Goal: Task Accomplishment & Management: Use online tool/utility

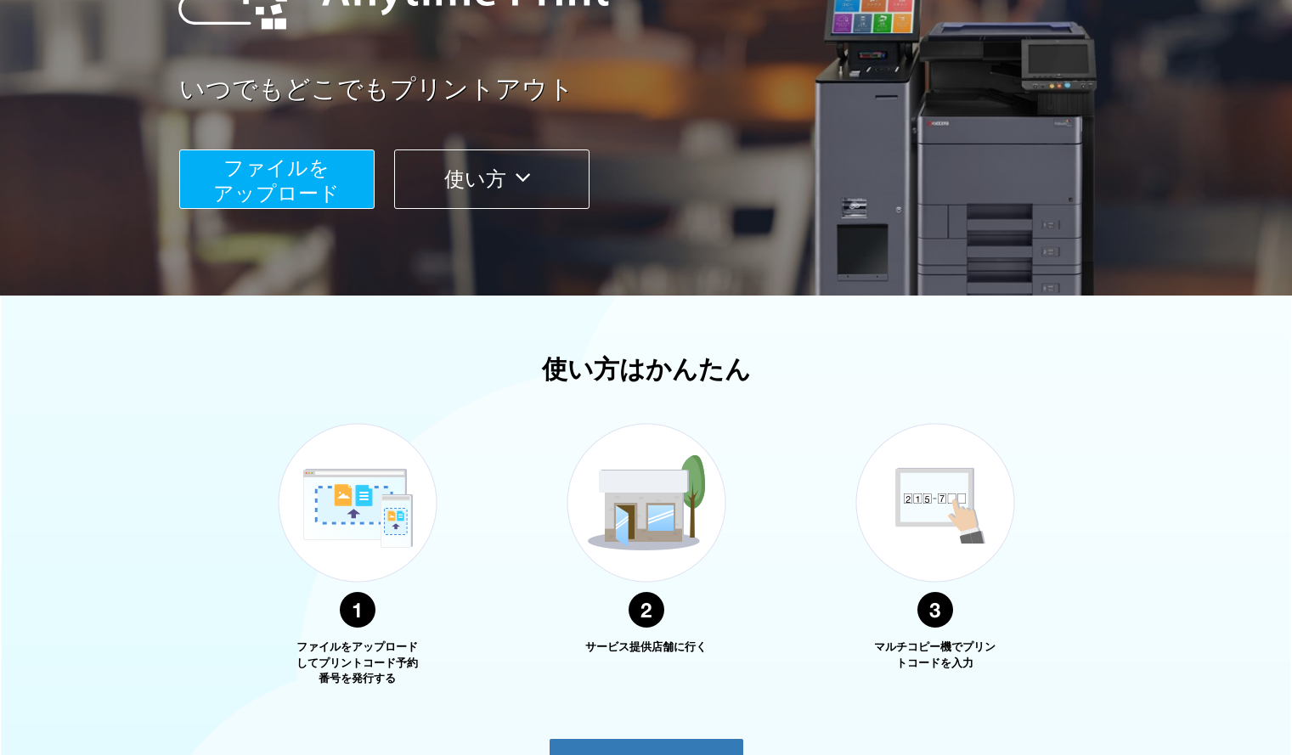
scroll to position [314, 0]
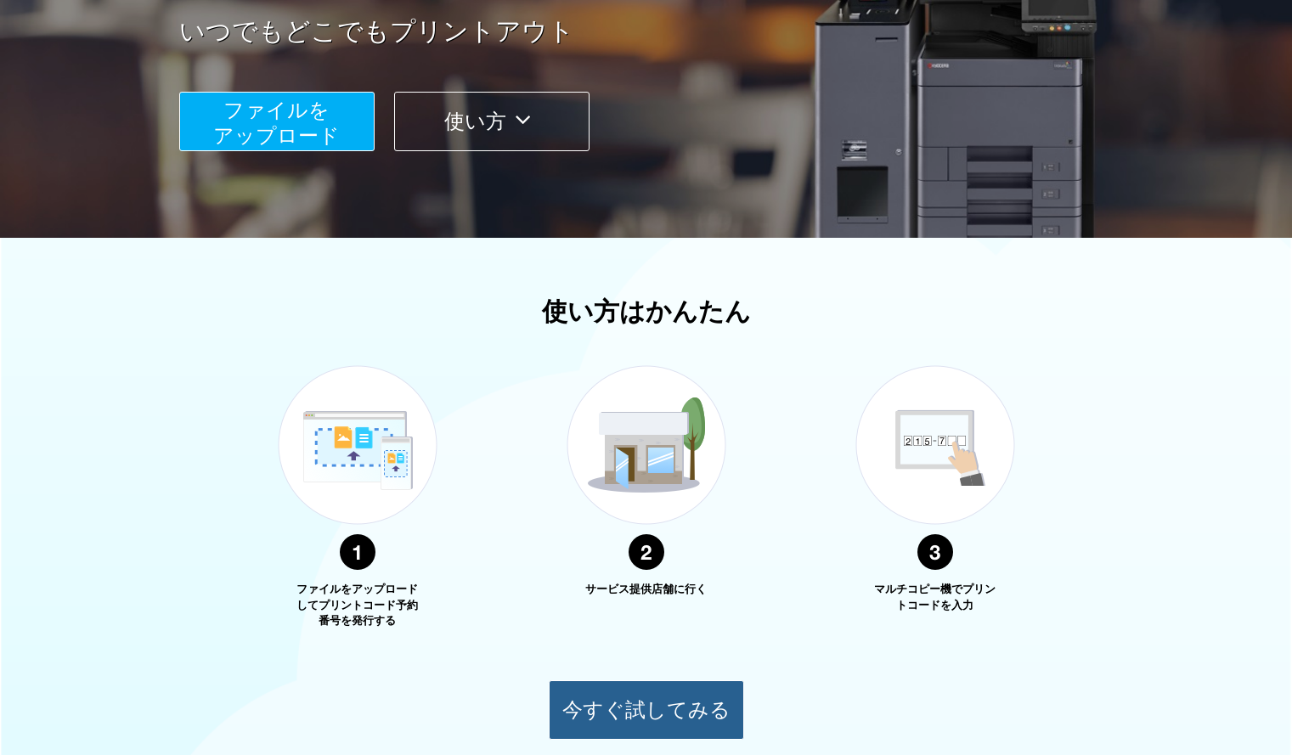
click at [622, 701] on button "今すぐ試してみる" at bounding box center [646, 710] width 195 height 59
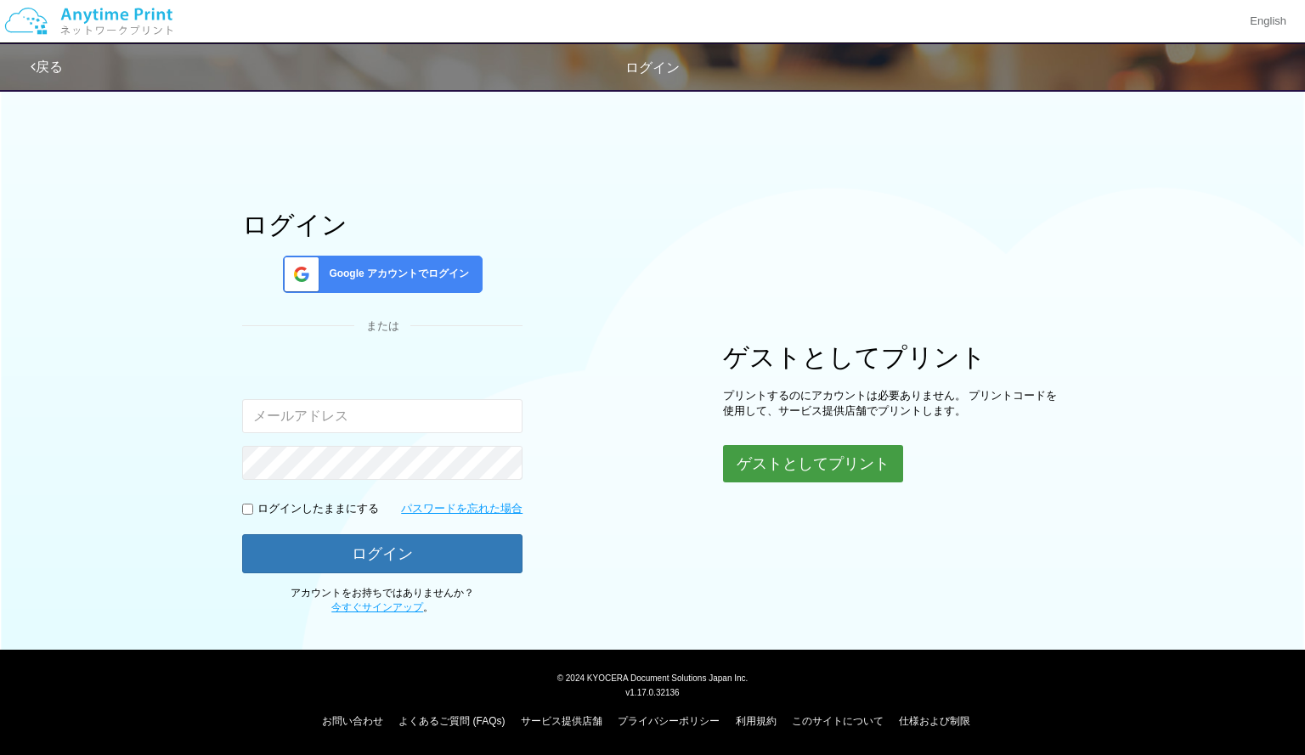
click at [888, 477] on button "ゲストとしてプリント" at bounding box center [813, 463] width 180 height 37
click at [869, 467] on button "ゲストとしてプリント" at bounding box center [813, 463] width 180 height 37
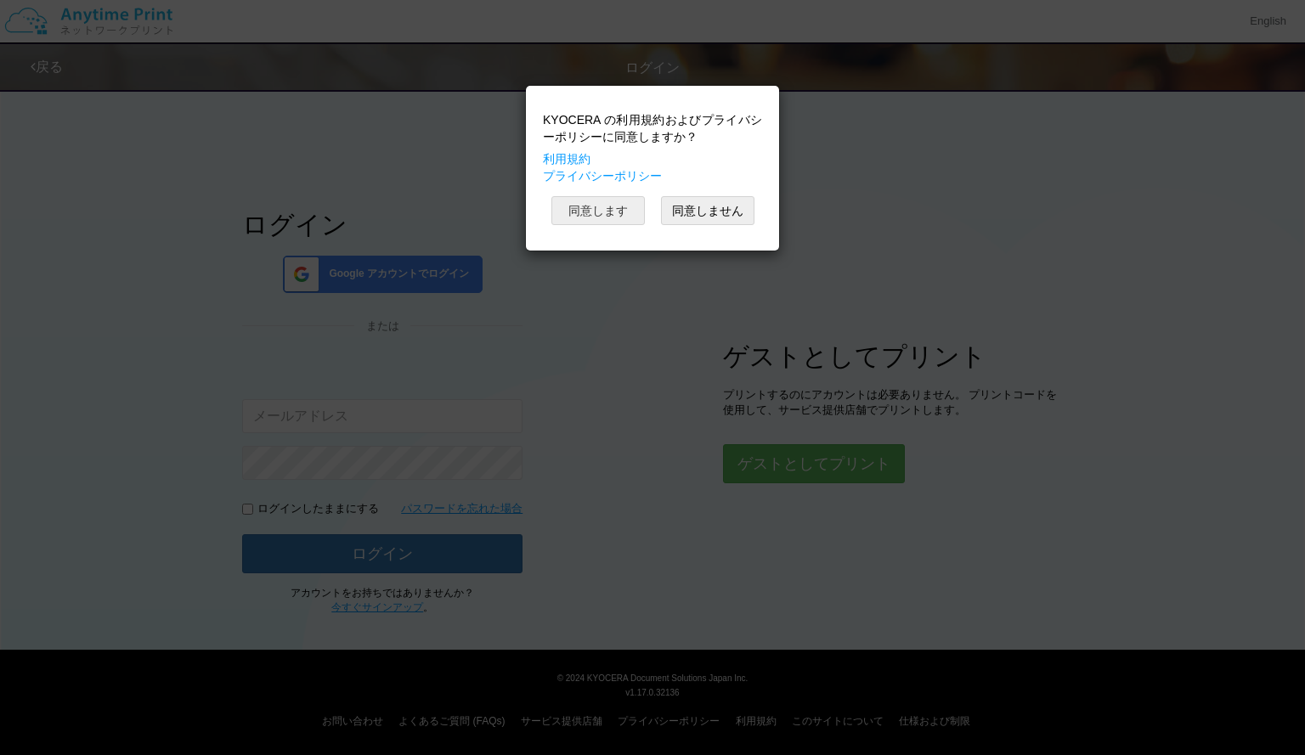
click at [608, 209] on button "同意します" at bounding box center [597, 210] width 93 height 29
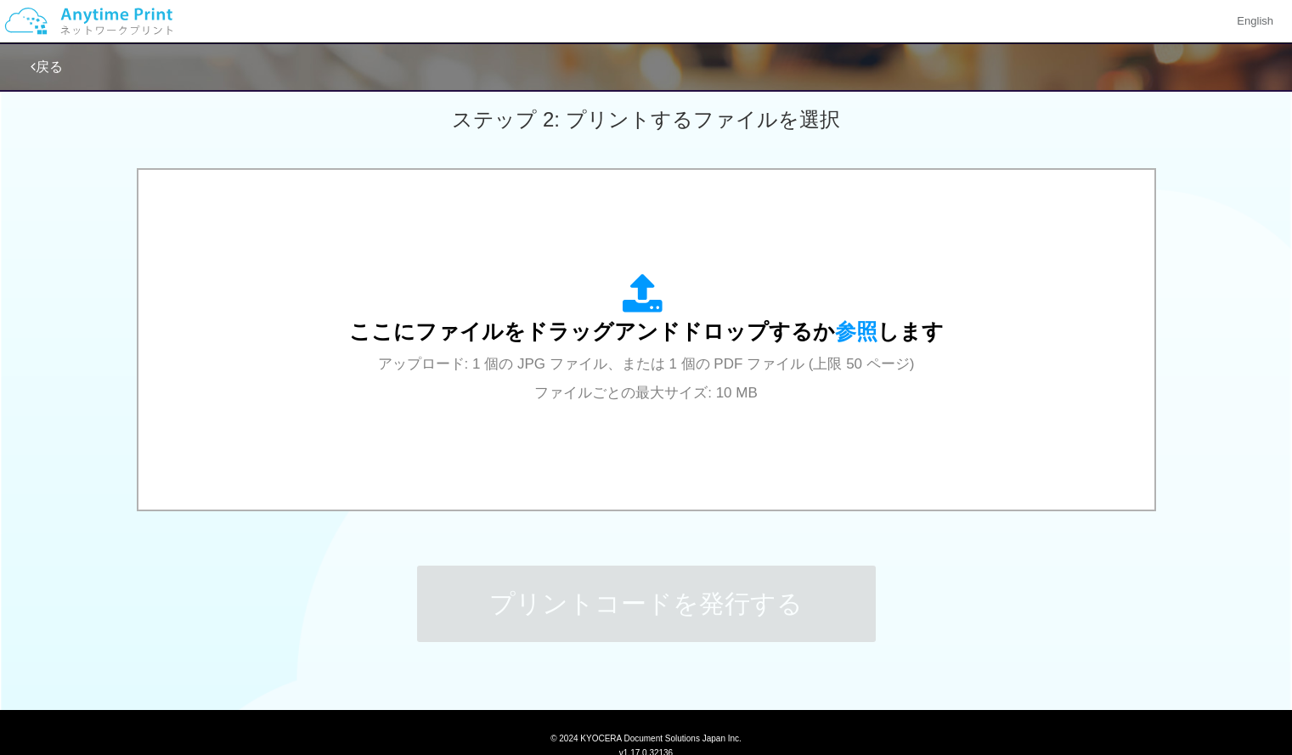
scroll to position [478, 0]
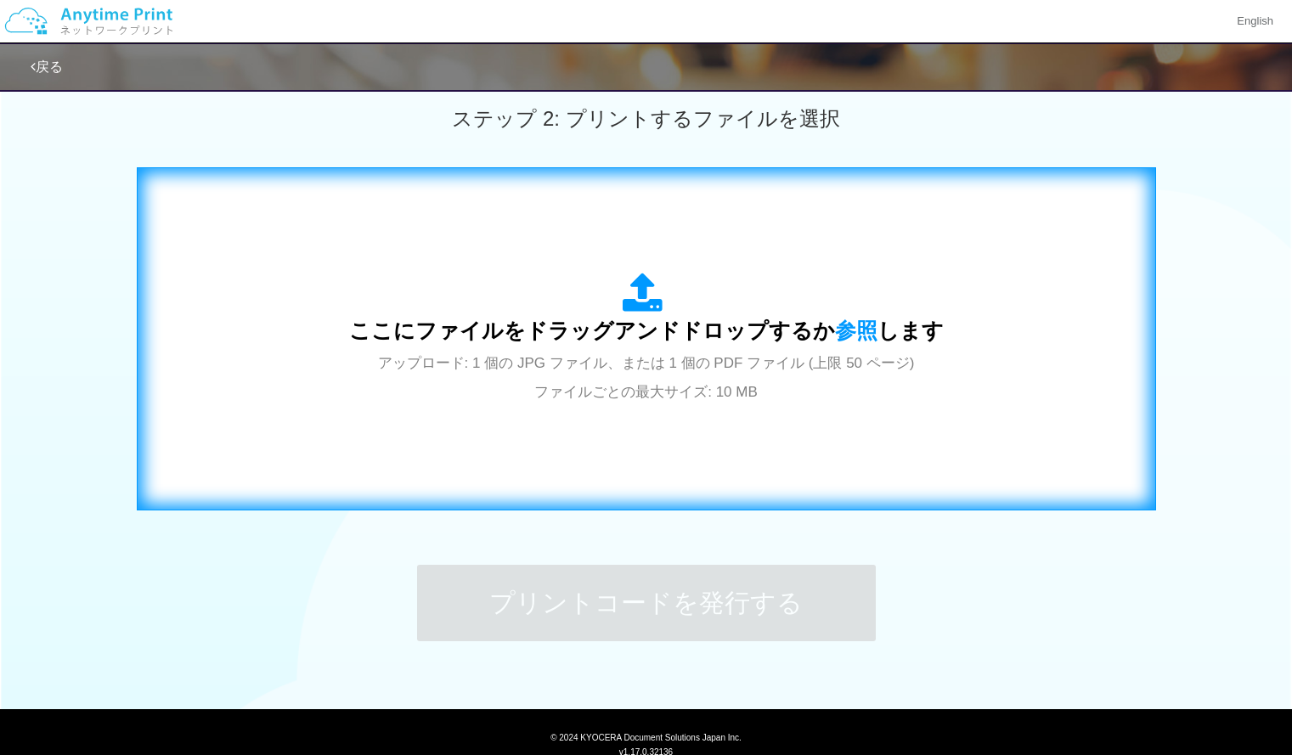
click at [749, 375] on div "ここにファイルをドラッグアンドドロップするか 参照 します アップロード: 1 個の JPG ファイル、または 1 個の PDF ファイル (上限 50 ペー…" at bounding box center [646, 339] width 595 height 133
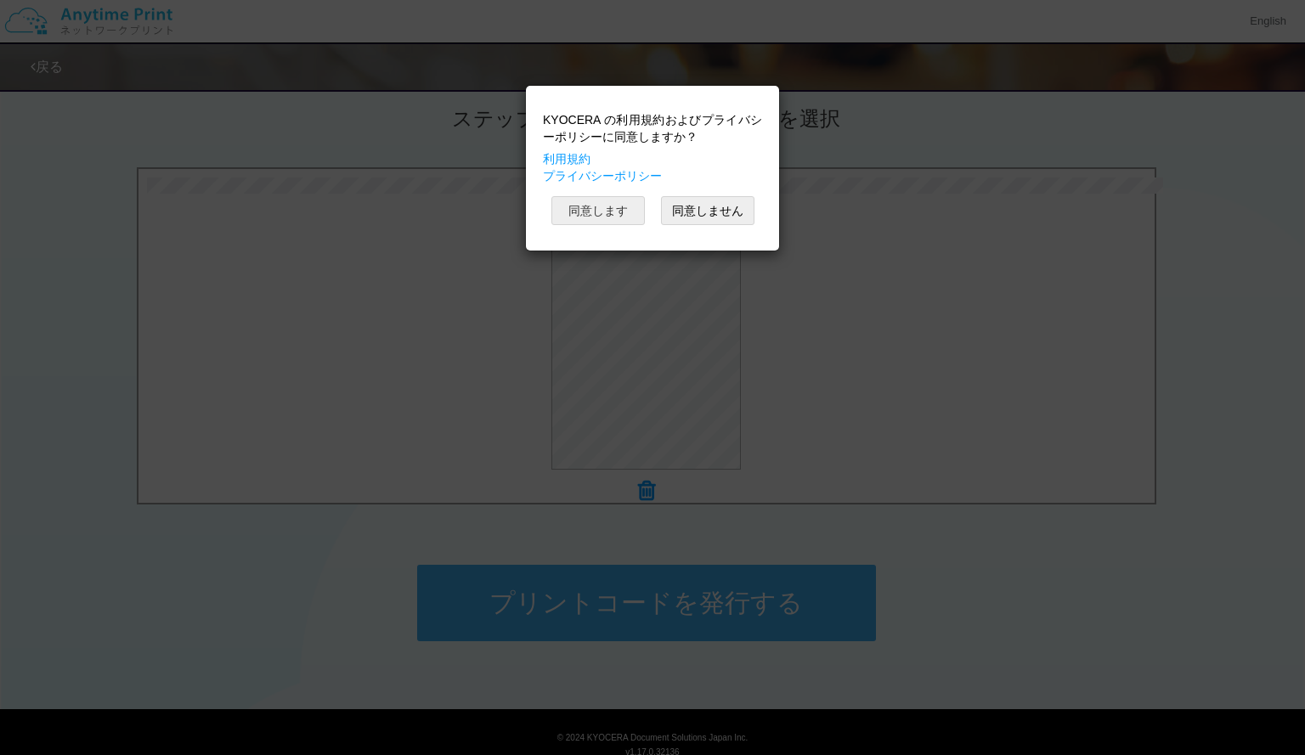
click at [603, 216] on button "同意します" at bounding box center [597, 210] width 93 height 29
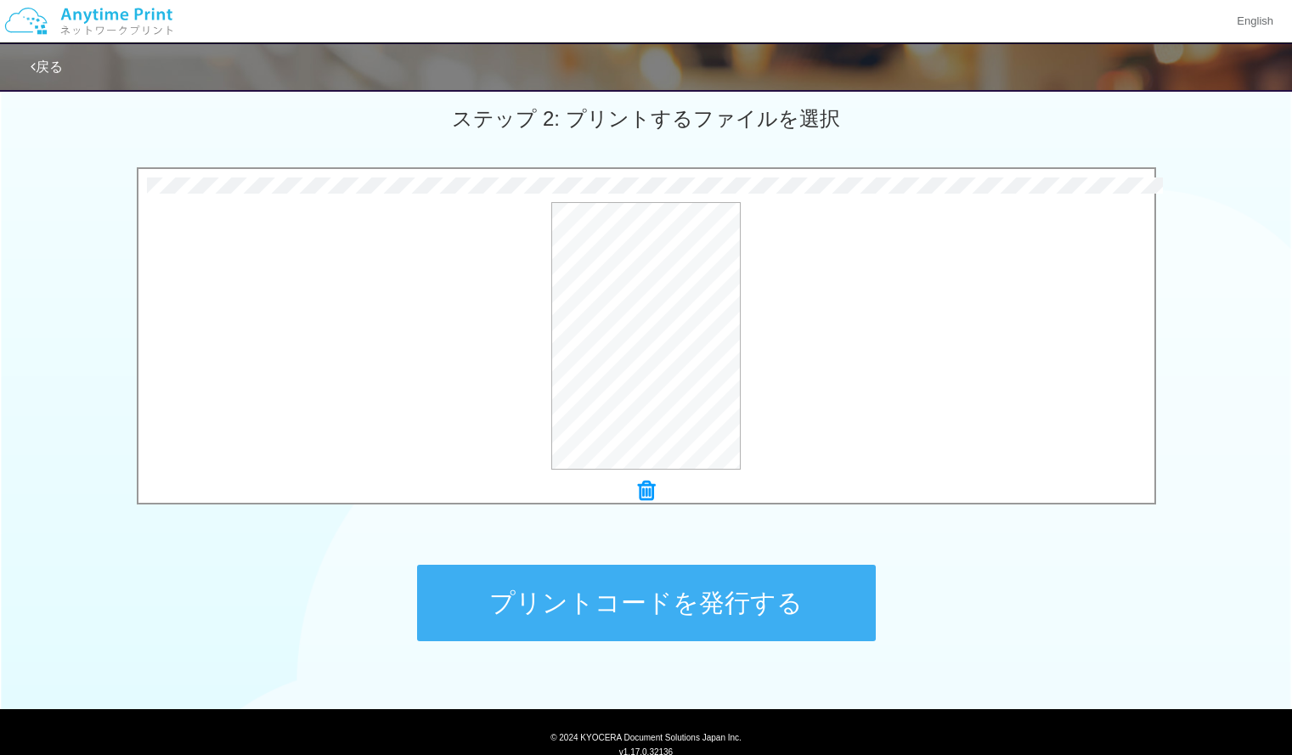
click at [636, 596] on button "プリントコードを発行する" at bounding box center [646, 603] width 459 height 76
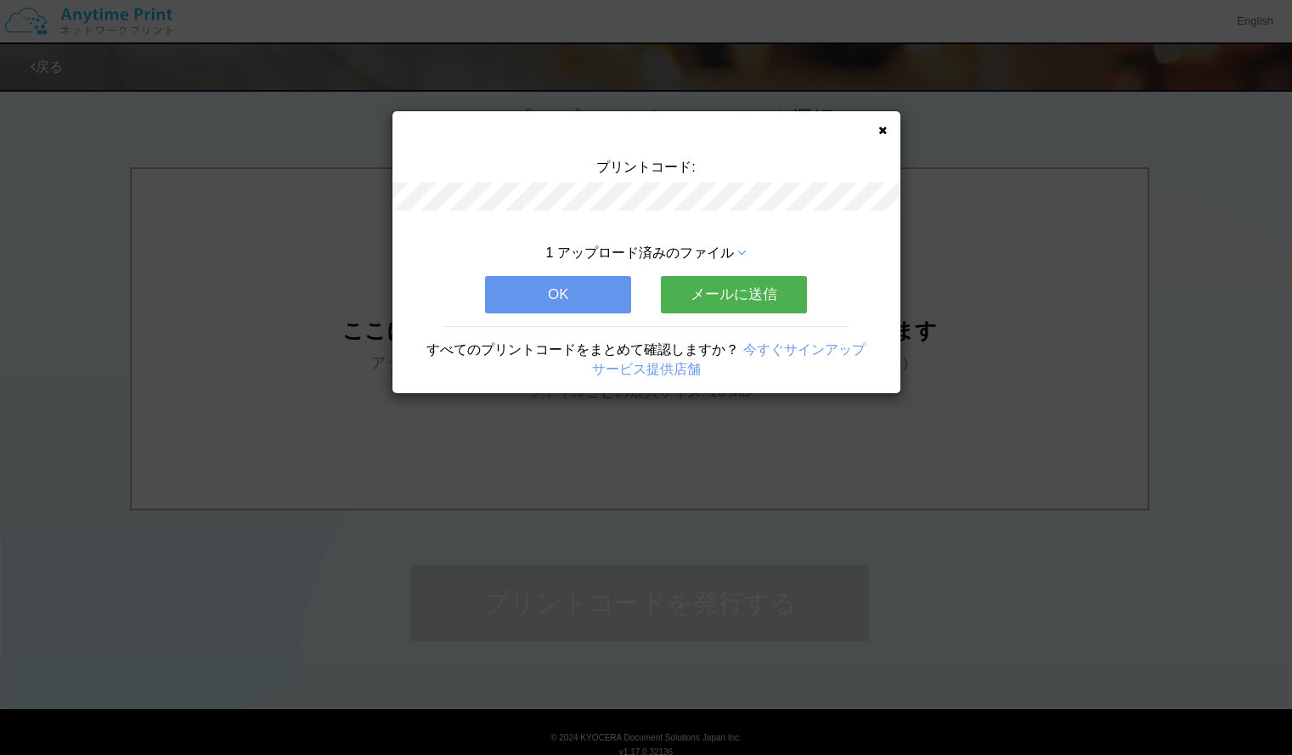
scroll to position [0, 0]
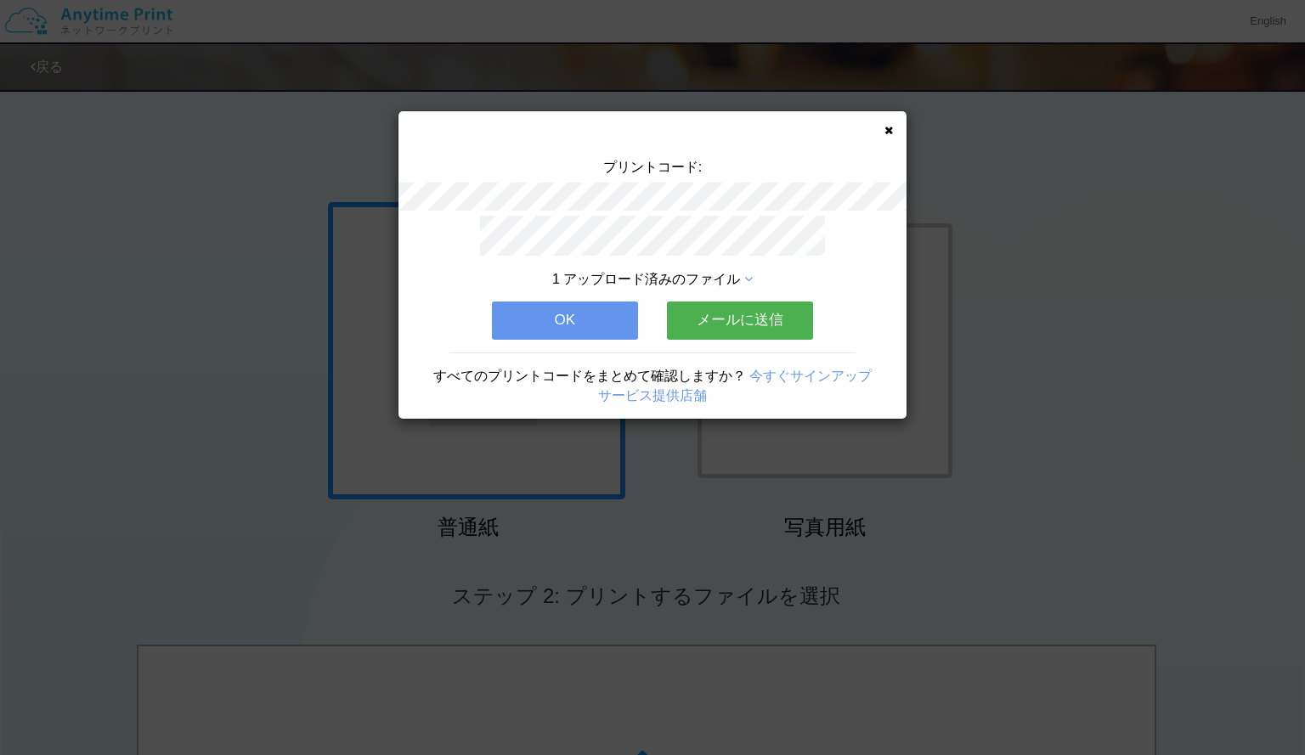
click at [575, 323] on button "OK" at bounding box center [565, 320] width 146 height 37
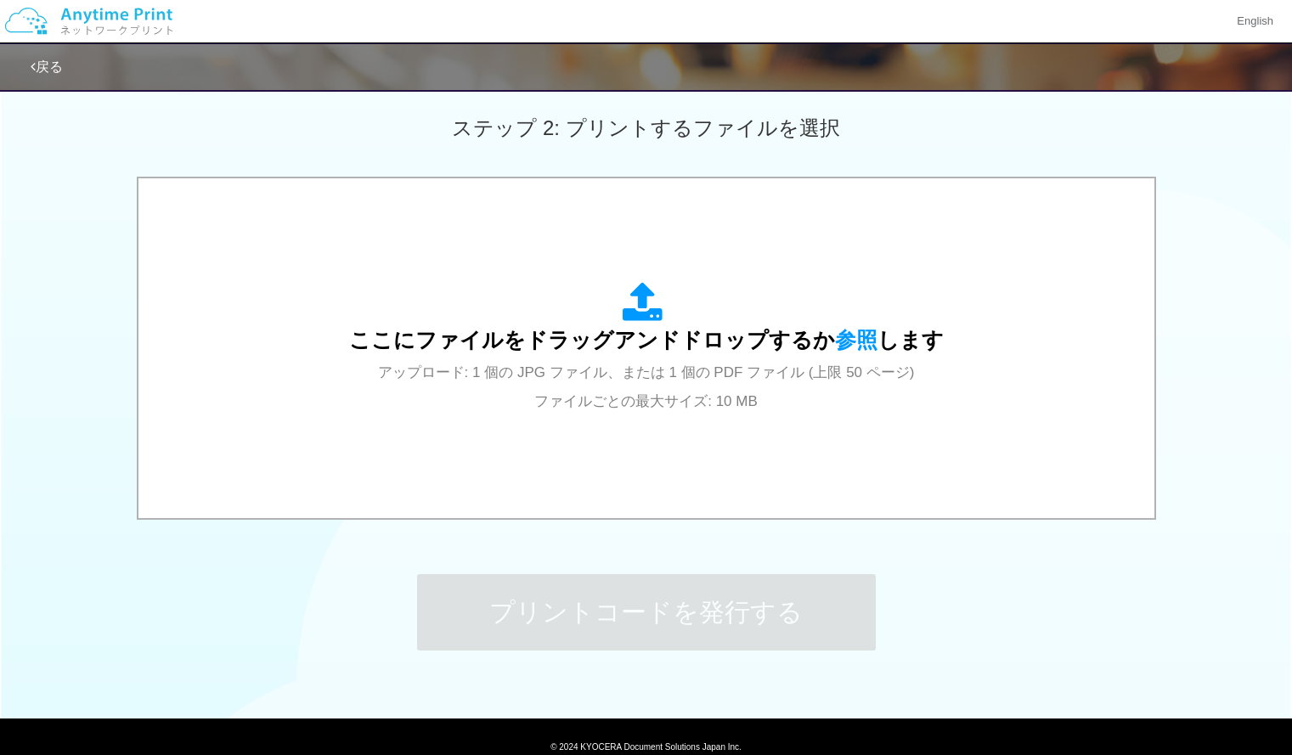
scroll to position [470, 0]
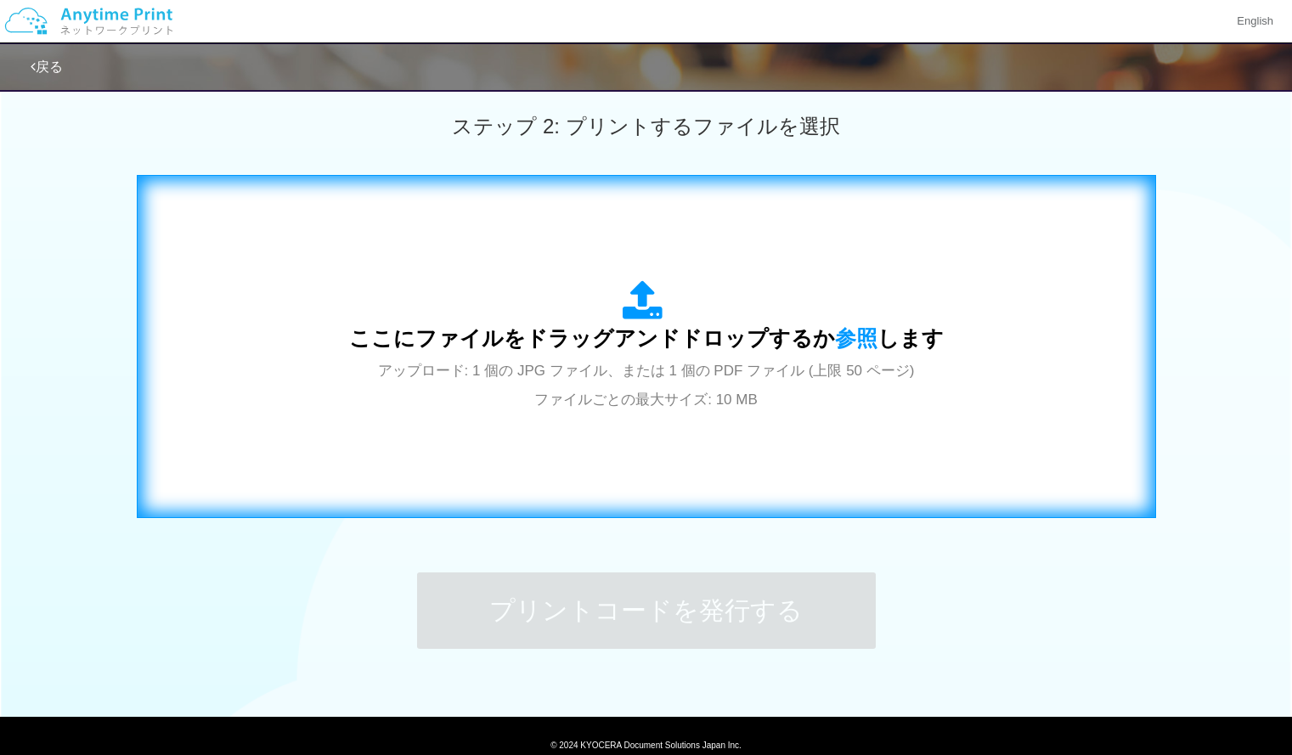
click at [782, 427] on div "ここにファイルをドラッグアンドドロップするか 参照 します アップロード: 1 個の JPG ファイル、または 1 個の PDF ファイル (上限 50 ペー…" at bounding box center [647, 347] width 984 height 308
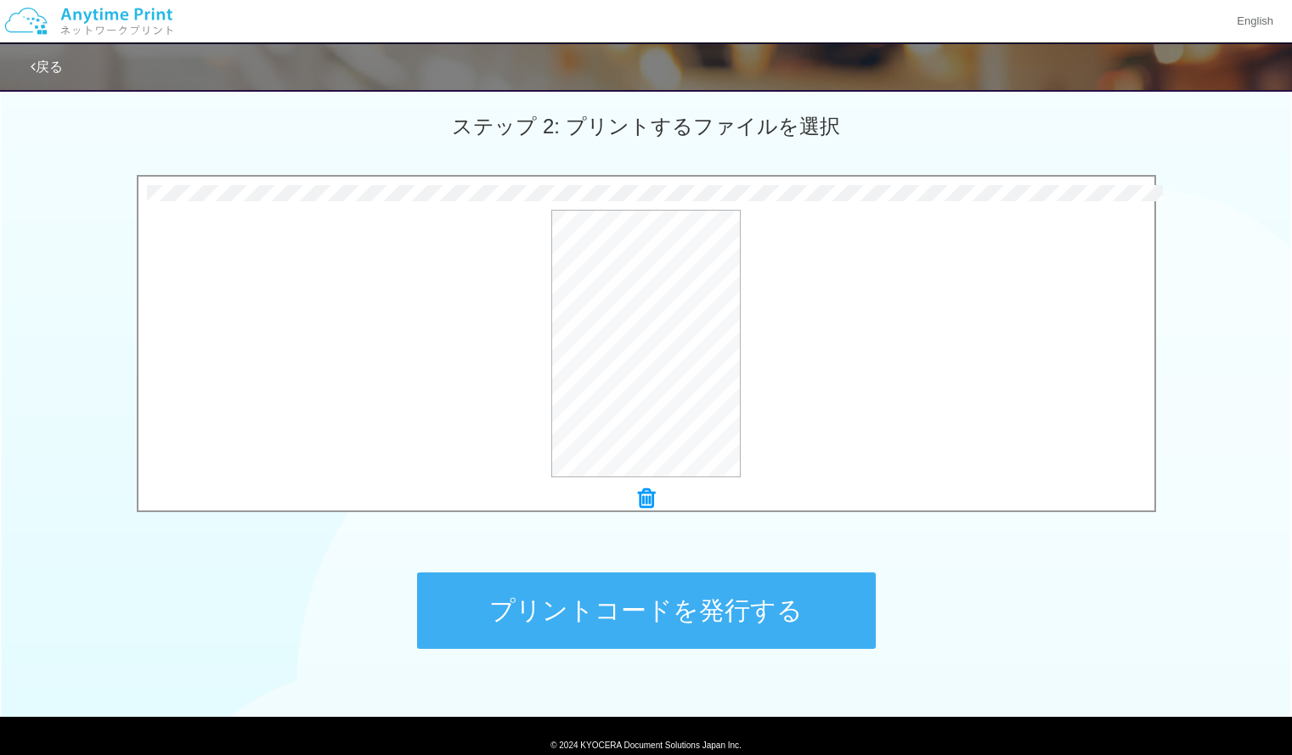
click at [649, 602] on button "プリントコードを発行する" at bounding box center [646, 611] width 459 height 76
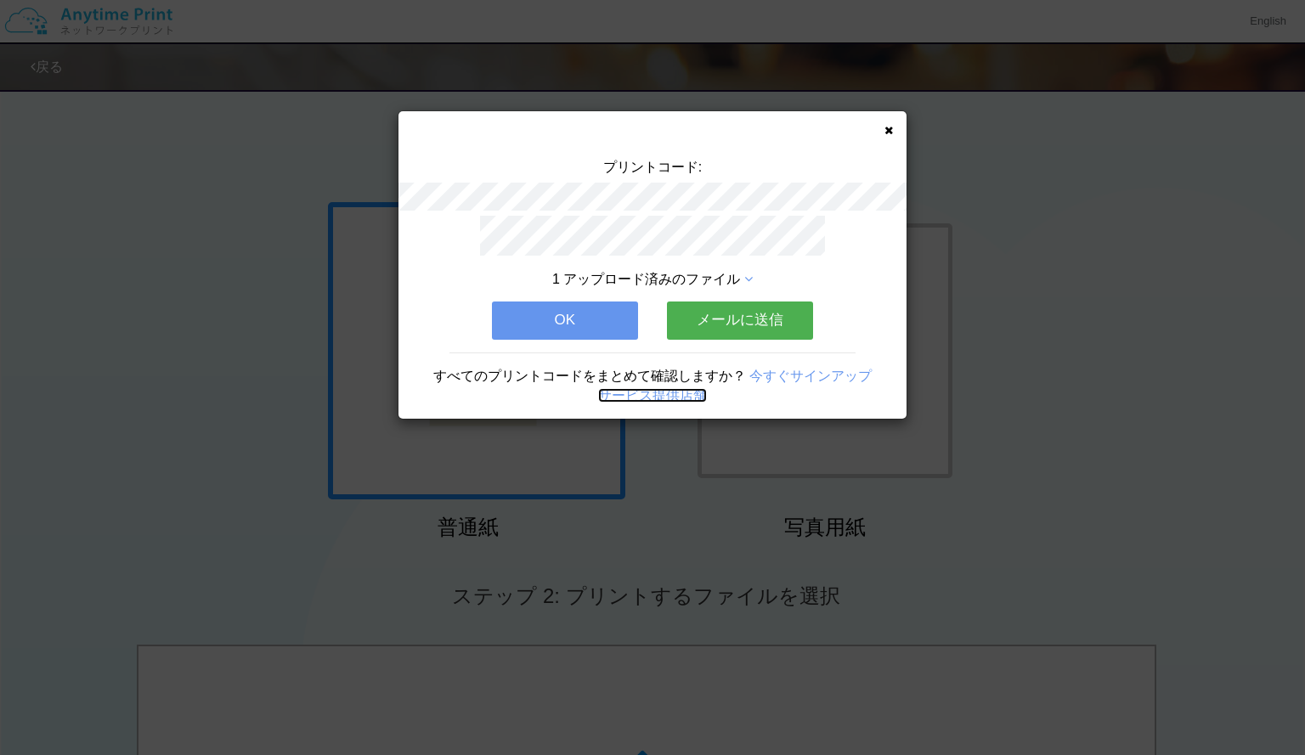
click at [667, 388] on link "サービス提供店舗" at bounding box center [652, 395] width 109 height 14
click at [546, 309] on button "OK" at bounding box center [565, 320] width 146 height 37
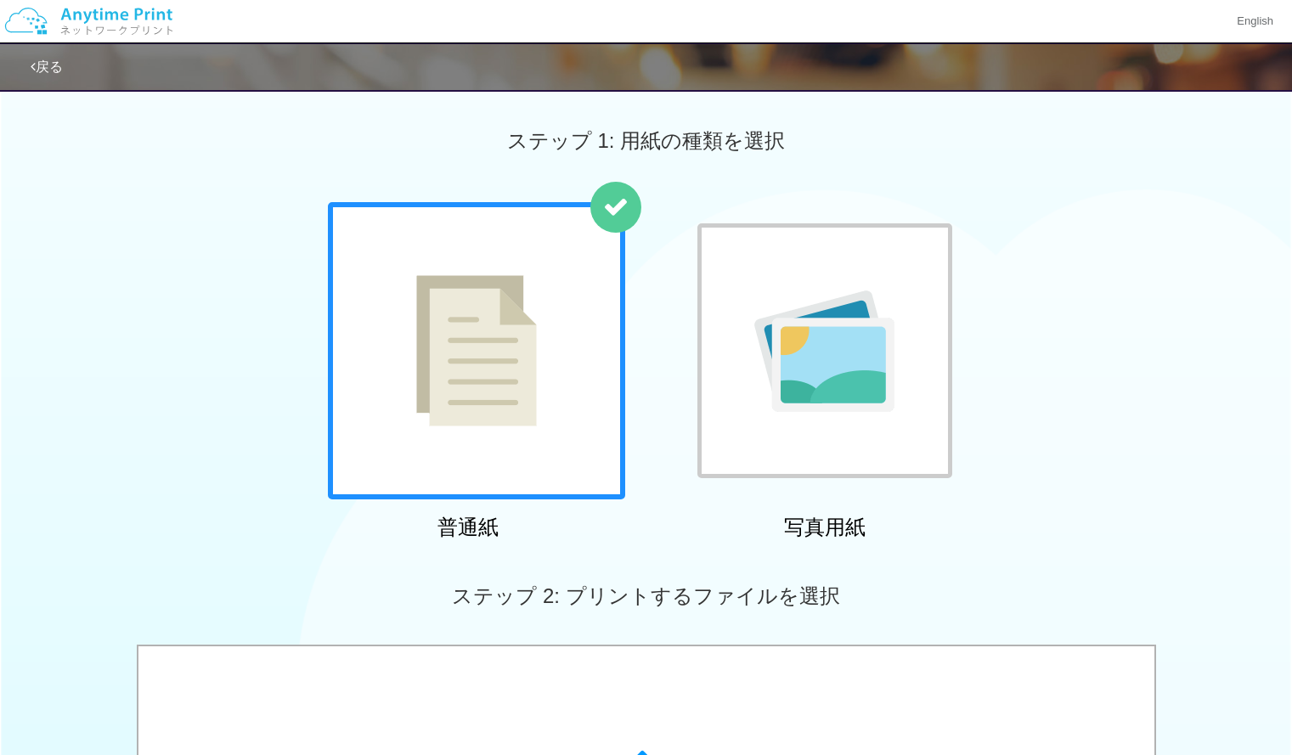
scroll to position [1, 0]
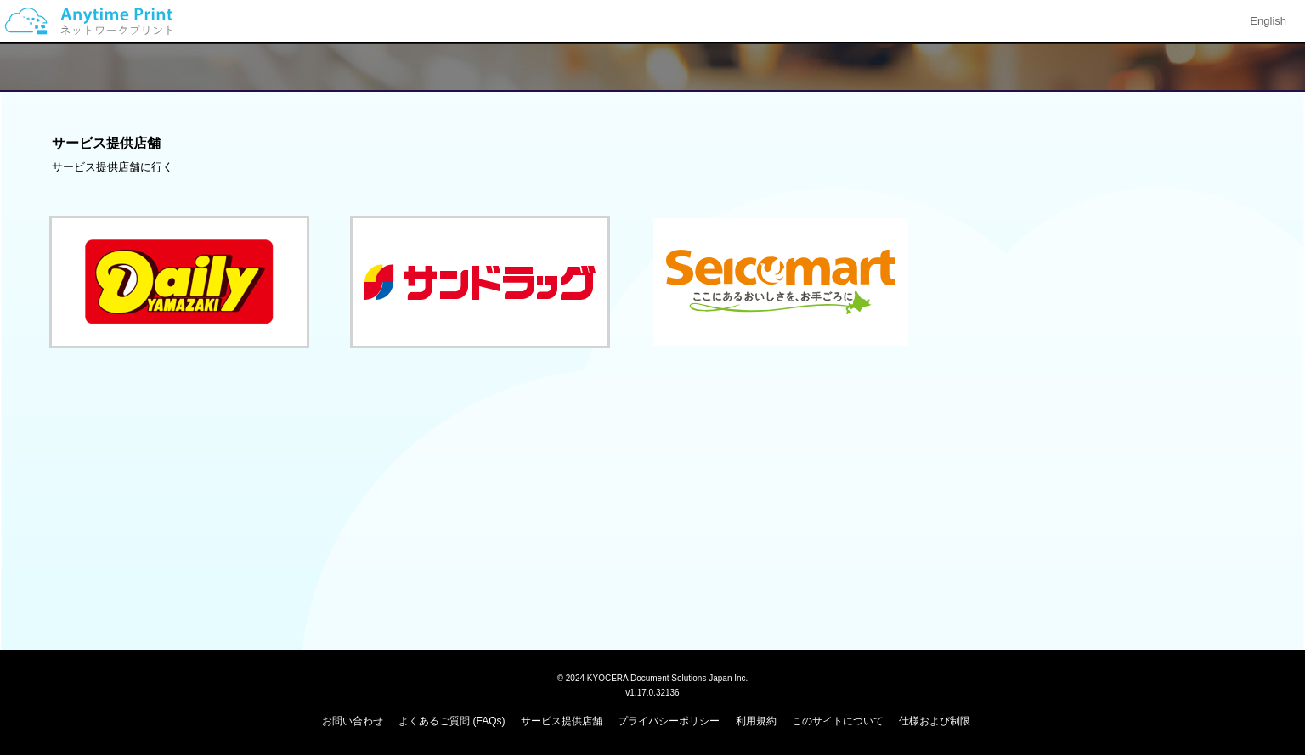
click at [734, 287] on button at bounding box center [780, 281] width 255 height 127
